Goal: Check status: Check status

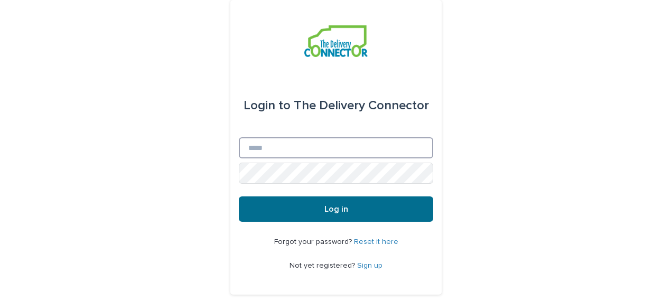
type input "**********"
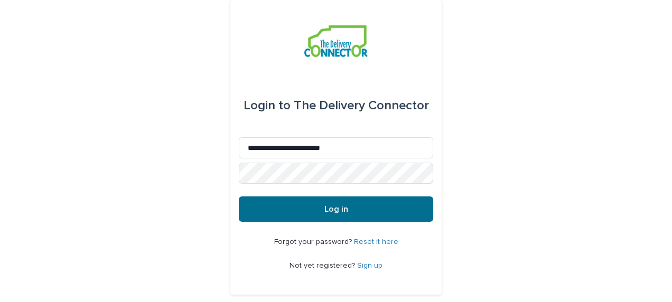
click at [361, 212] on button "Log in" at bounding box center [336, 208] width 194 height 25
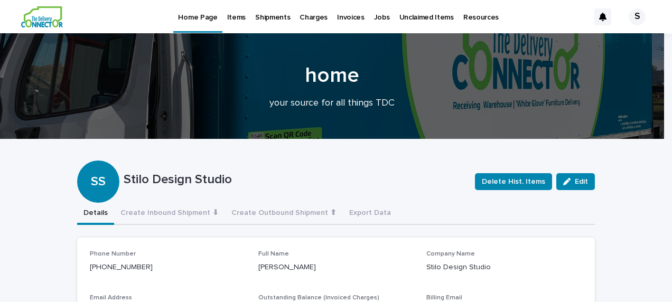
click at [239, 18] on p "Items" at bounding box center [236, 11] width 18 height 22
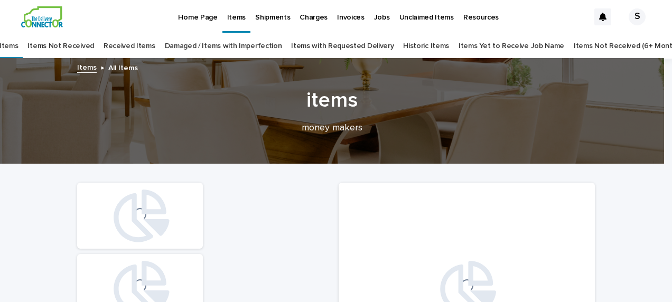
click at [493, 45] on link "Items Yet to Receive Job Name" at bounding box center [511, 46] width 106 height 25
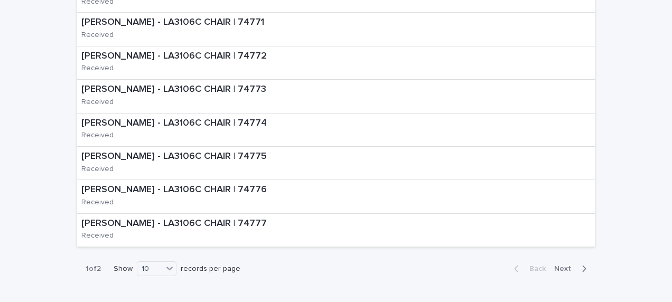
scroll to position [497, 0]
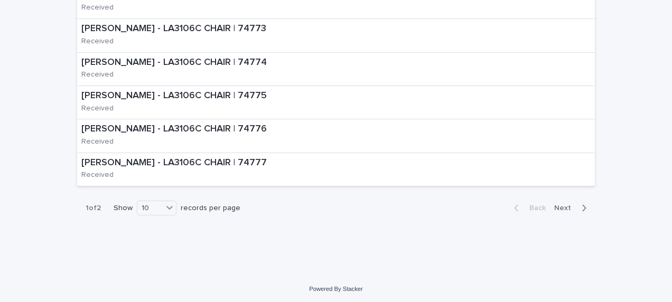
click at [561, 204] on span "Next" at bounding box center [565, 207] width 23 height 7
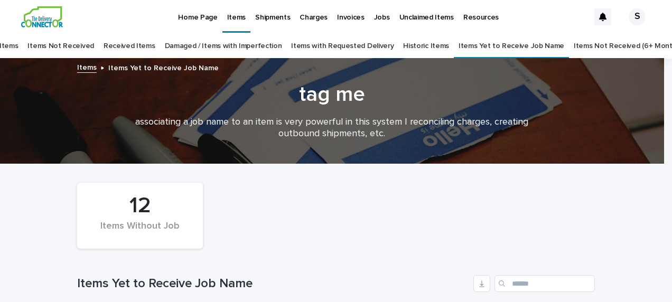
click at [147, 42] on link "Received Items" at bounding box center [130, 46] width 52 height 25
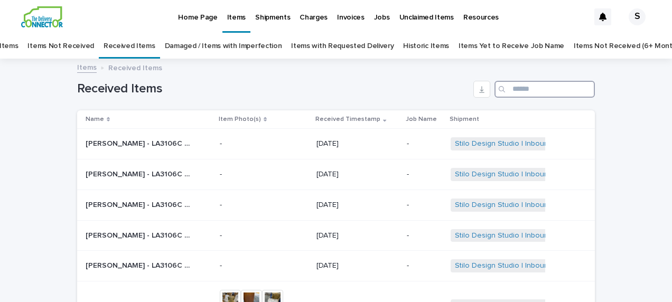
click at [527, 86] on input "Search" at bounding box center [544, 89] width 100 height 17
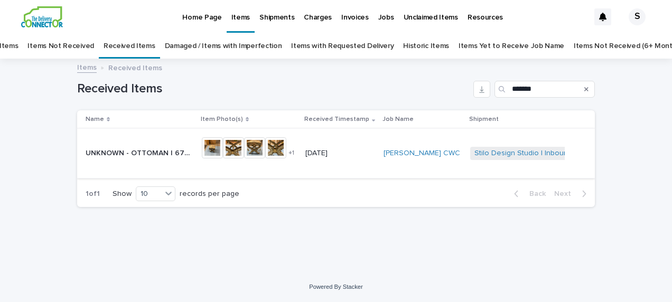
click at [223, 151] on img at bounding box center [212, 147] width 21 height 21
click at [223, 143] on img at bounding box center [212, 147] width 21 height 21
drag, startPoint x: 549, startPoint y: 90, endPoint x: 475, endPoint y: 109, distance: 76.5
click at [475, 109] on div "Received Items *******" at bounding box center [336, 85] width 518 height 51
type input "**********"
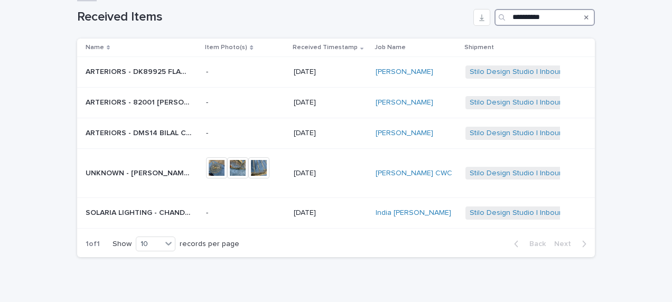
scroll to position [106, 0]
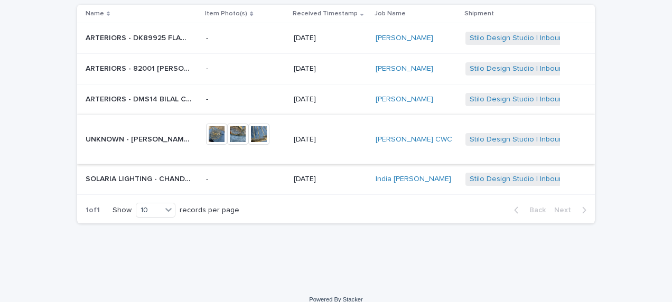
click at [227, 133] on img at bounding box center [216, 134] width 21 height 21
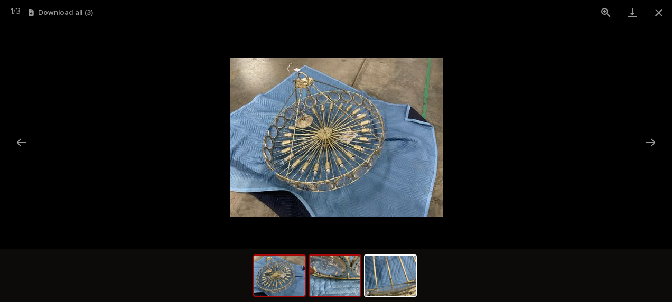
click at [323, 278] on img at bounding box center [334, 276] width 51 height 40
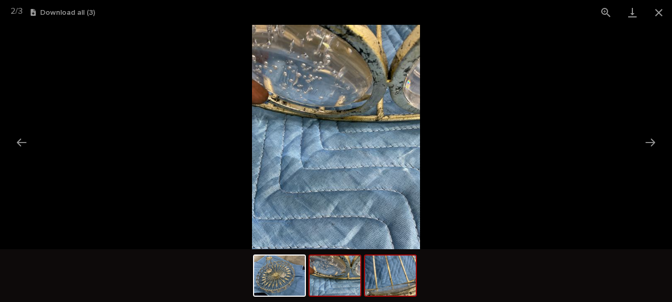
click at [382, 277] on img at bounding box center [390, 276] width 51 height 40
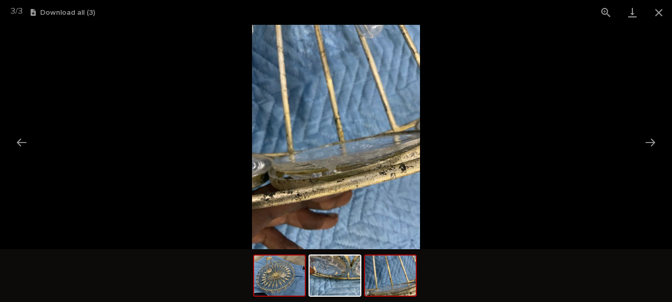
click at [295, 294] on img at bounding box center [279, 276] width 51 height 40
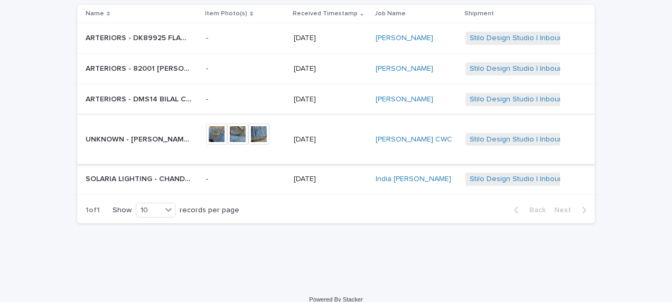
click at [223, 137] on img at bounding box center [216, 134] width 21 height 21
click at [163, 138] on p "UNKNOWN - [PERSON_NAME] | 72941" at bounding box center [140, 138] width 108 height 11
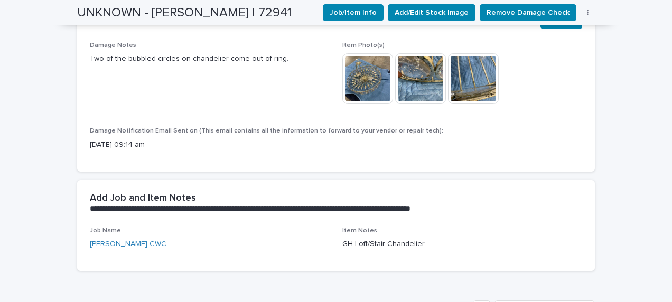
scroll to position [327, 0]
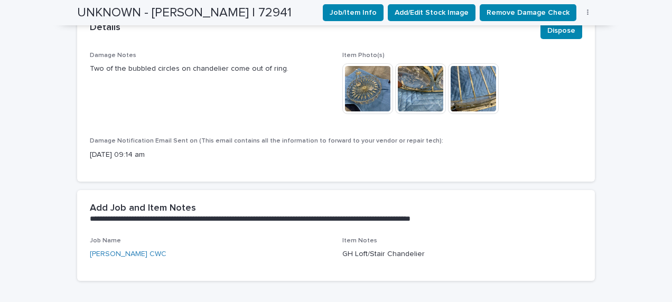
click at [369, 83] on img at bounding box center [367, 88] width 51 height 51
